Goal: Information Seeking & Learning: Learn about a topic

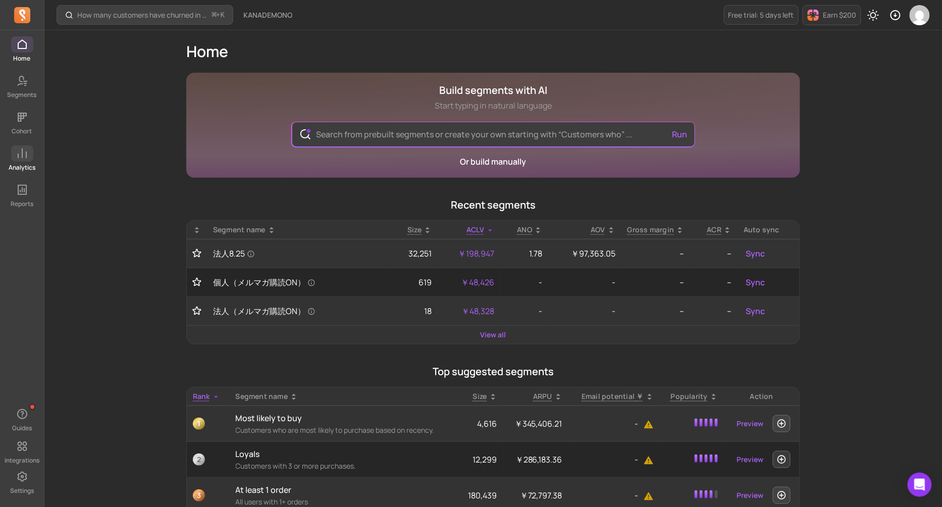
click at [28, 157] on span at bounding box center [22, 153] width 22 height 16
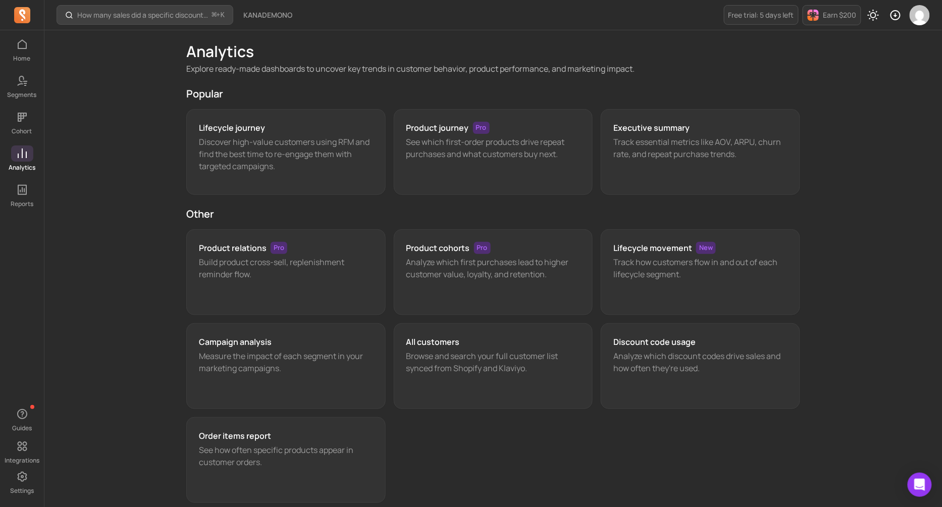
scroll to position [1, 0]
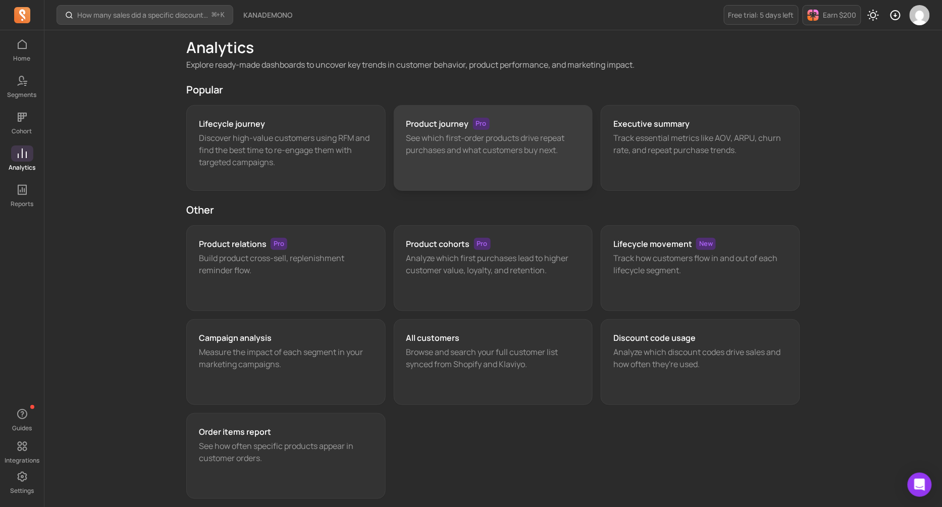
click at [457, 164] on div "Product journey Pro See which first-order products drive repeat purchases and w…" at bounding box center [493, 148] width 199 height 86
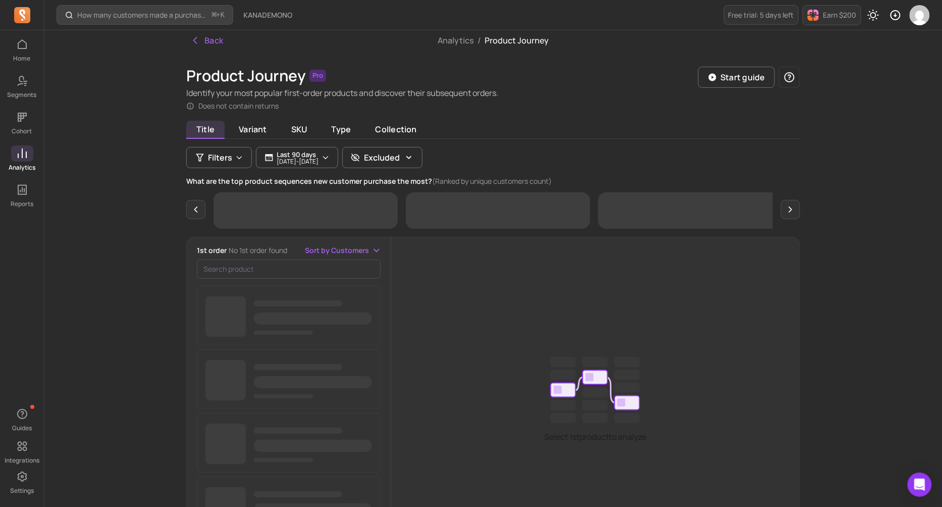
scroll to position [3, 0]
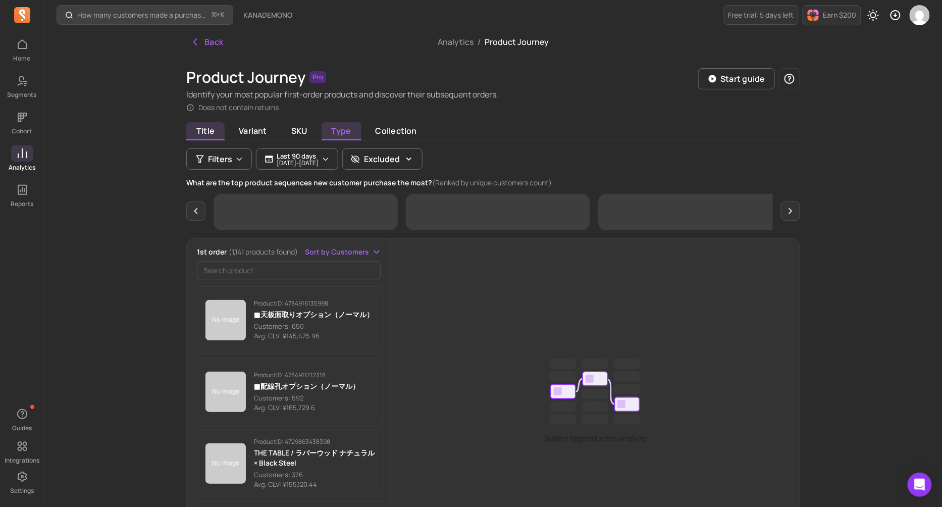
click at [338, 137] on span "Type" at bounding box center [341, 131] width 40 height 18
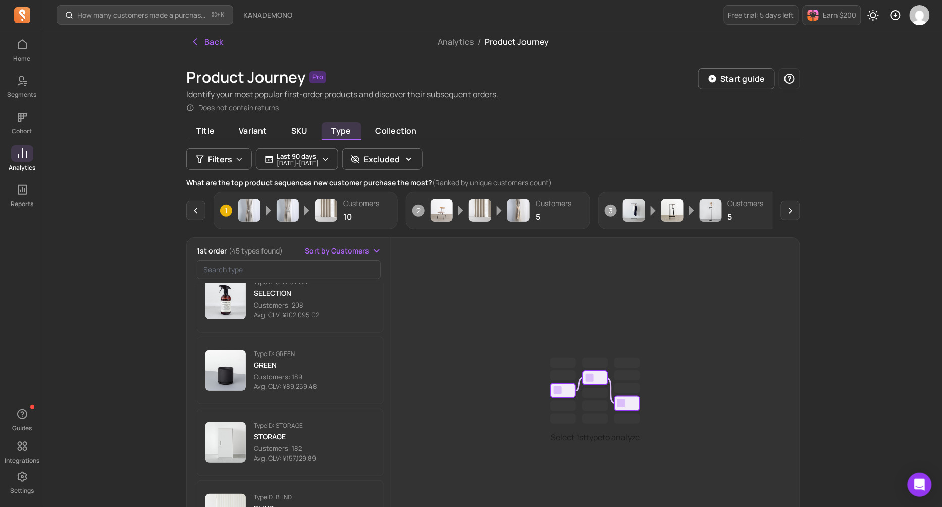
scroll to position [1316, 0]
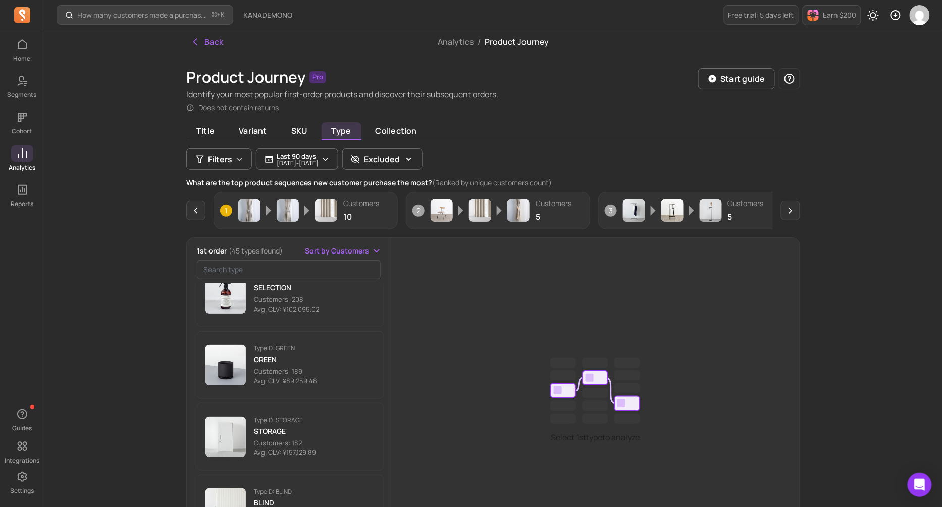
click at [304, 351] on p "Type ID: GREEN" at bounding box center [285, 348] width 63 height 8
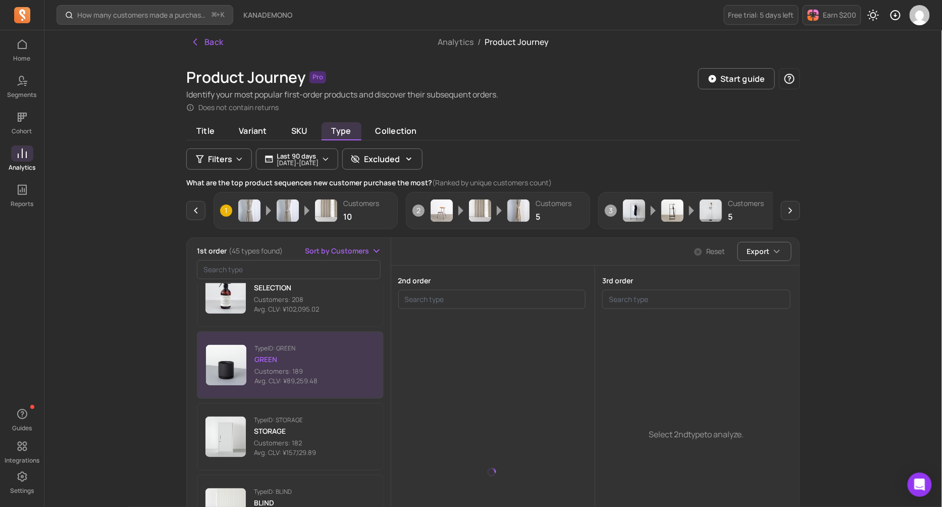
scroll to position [1362, 0]
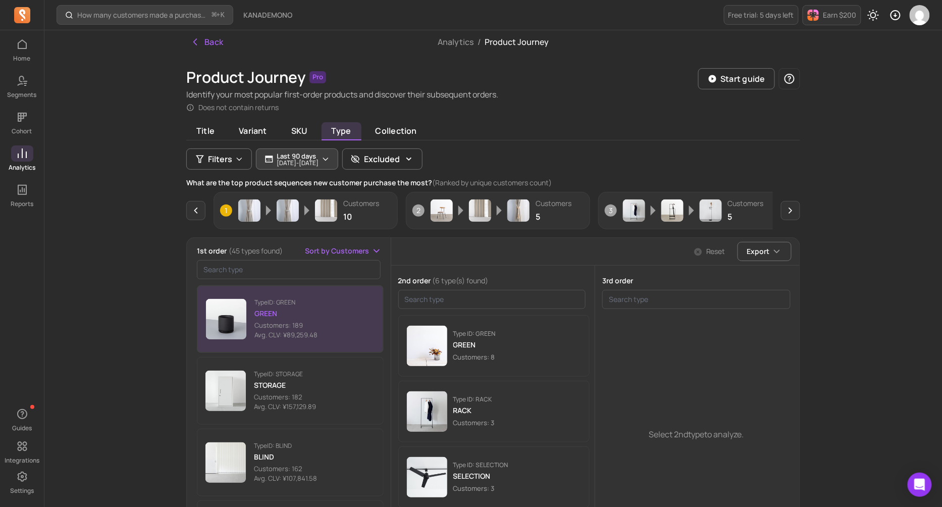
click at [330, 157] on icon "button" at bounding box center [325, 159] width 8 height 8
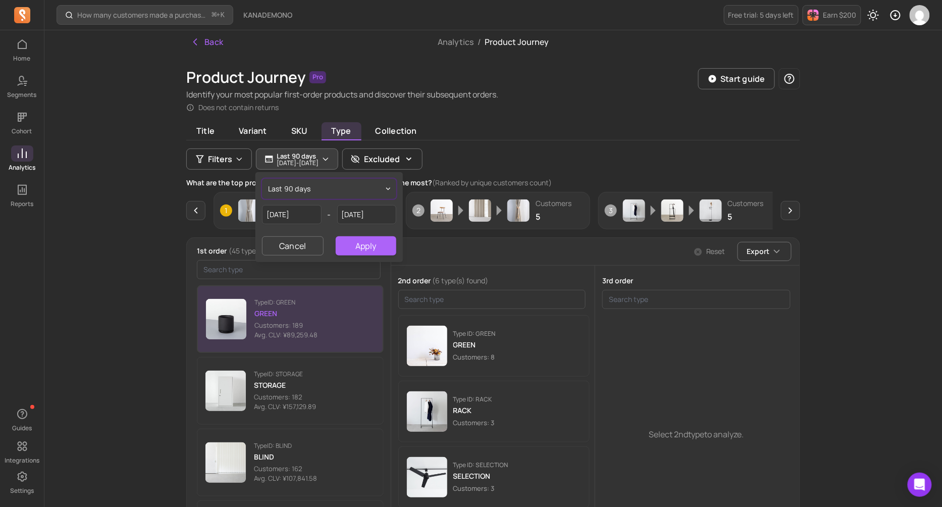
click at [316, 189] on button "last 90 days" at bounding box center [329, 189] width 134 height 20
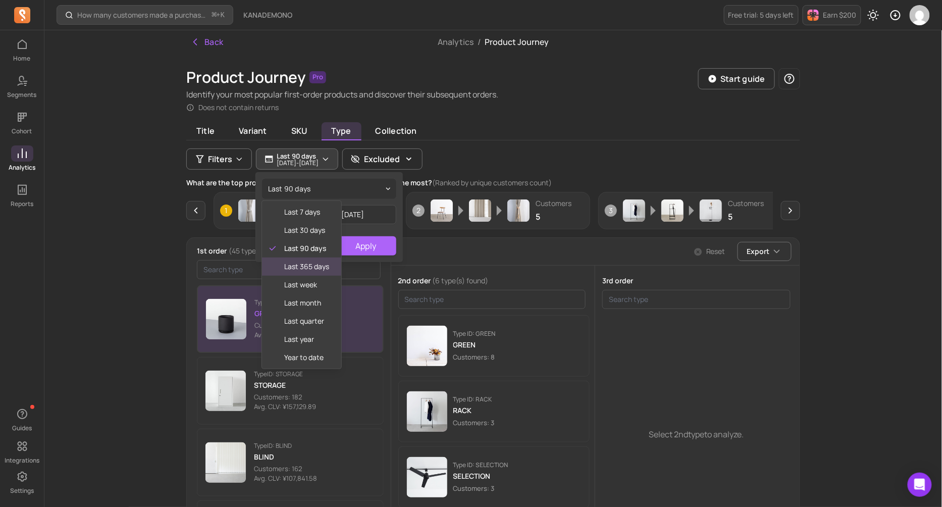
click at [319, 268] on span "last 365 days" at bounding box center [306, 266] width 45 height 10
type input "[DATE]"
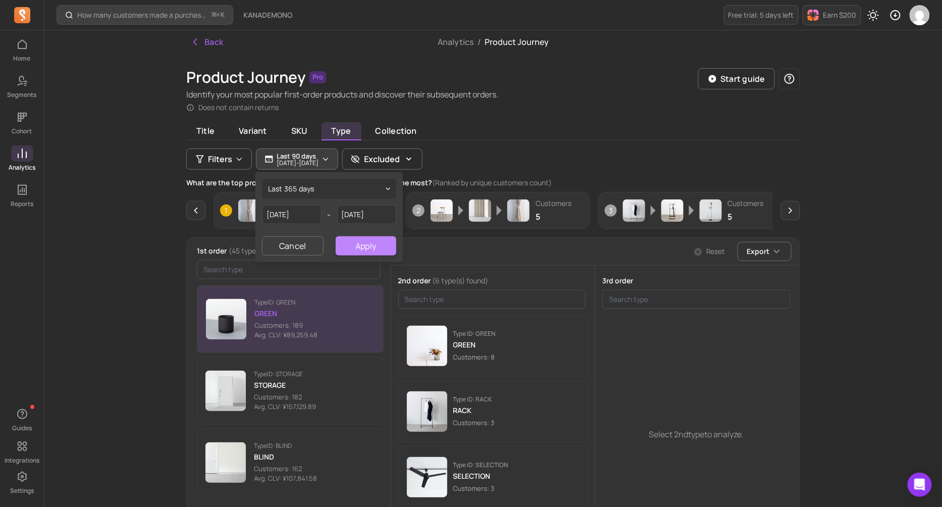
click at [362, 247] on button "Apply" at bounding box center [366, 245] width 61 height 19
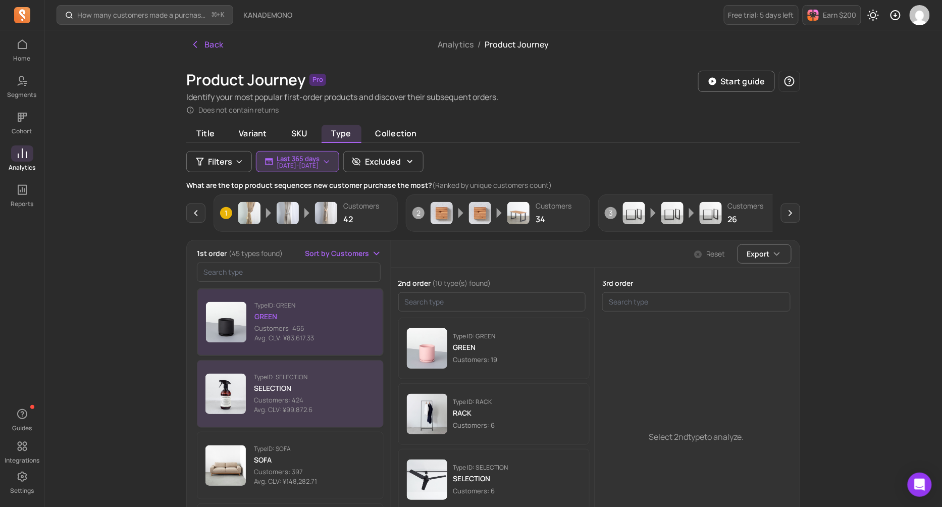
click at [358, 386] on button "Type ID: SELECTION SELECTION Customers: 424 Avg. CLV: ¥99,872.6" at bounding box center [290, 394] width 187 height 68
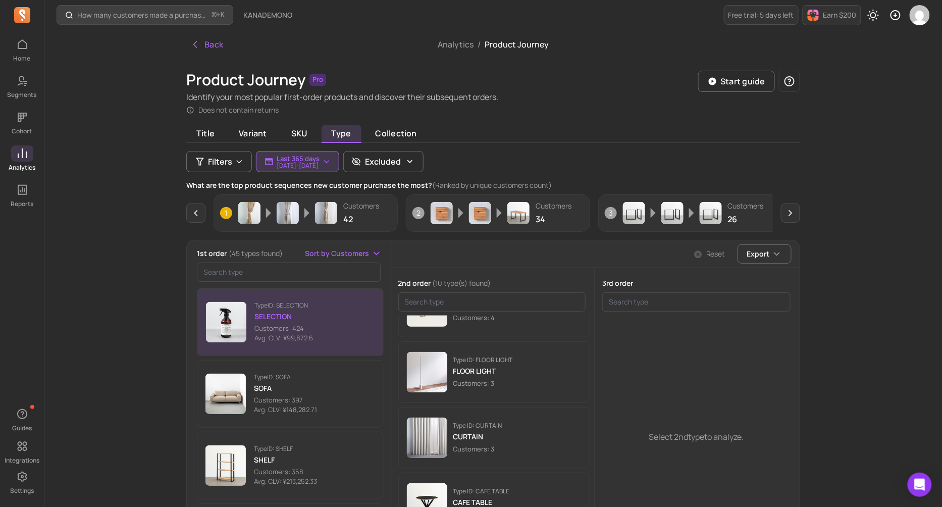
scroll to position [288, 0]
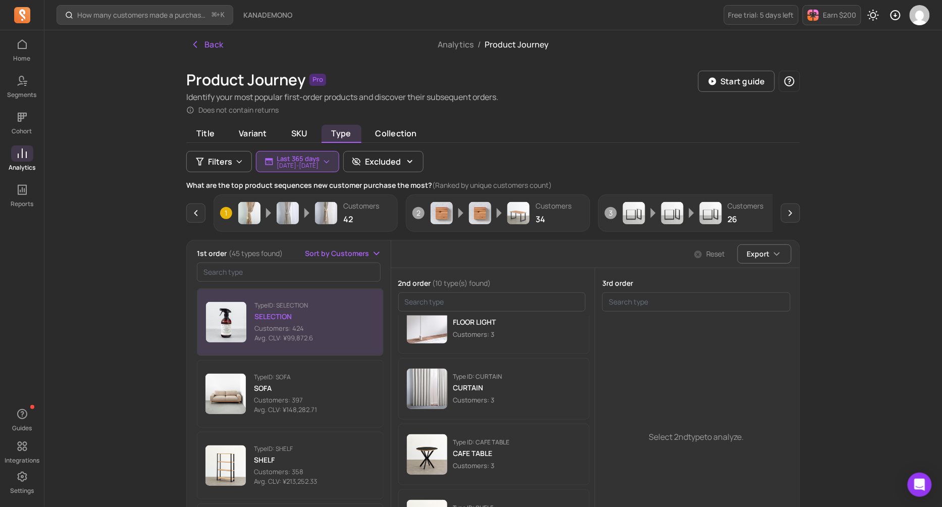
click at [336, 345] on button "Type ID: SELECTION SELECTION Customers: 424 Avg. CLV: ¥99,872.6" at bounding box center [290, 322] width 187 height 68
